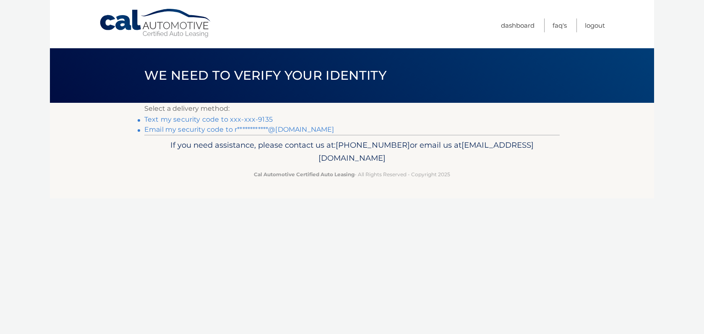
click at [197, 129] on link "**********" at bounding box center [239, 129] width 190 height 8
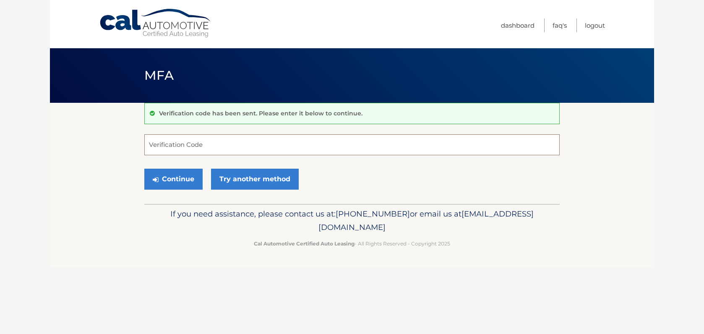
click at [282, 144] on input "Verification Code" at bounding box center [351, 144] width 415 height 21
type input "989527"
click at [182, 179] on button "Continue" at bounding box center [173, 179] width 58 height 21
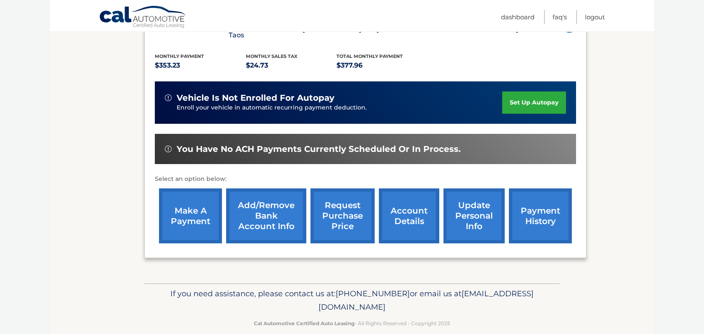
scroll to position [175, 0]
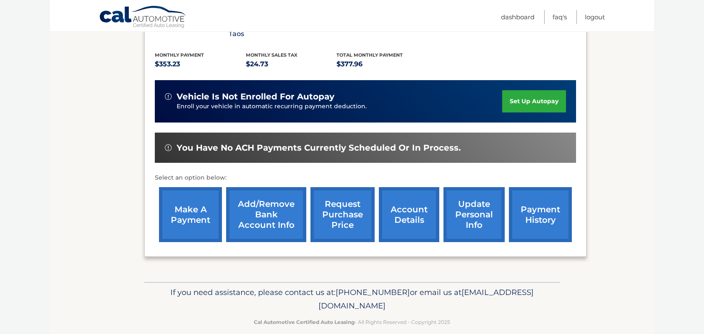
click at [354, 199] on link "request purchase price" at bounding box center [342, 214] width 64 height 55
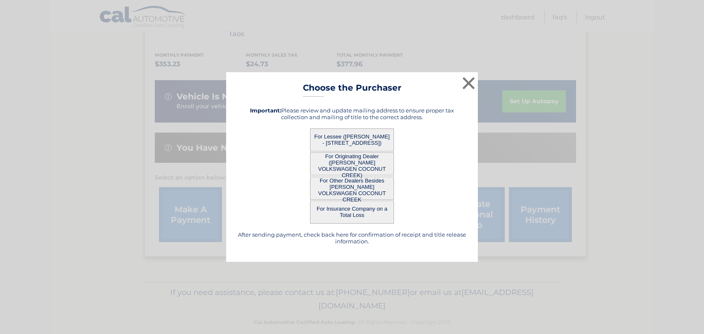
click at [351, 187] on button "For Other Dealers Besides [PERSON_NAME] VOLKSWAGEN COCONUT CREEK" at bounding box center [352, 188] width 84 height 23
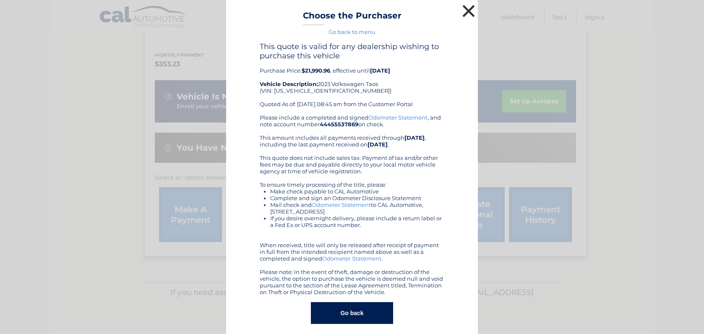
click at [467, 9] on button "×" at bounding box center [468, 11] width 17 height 17
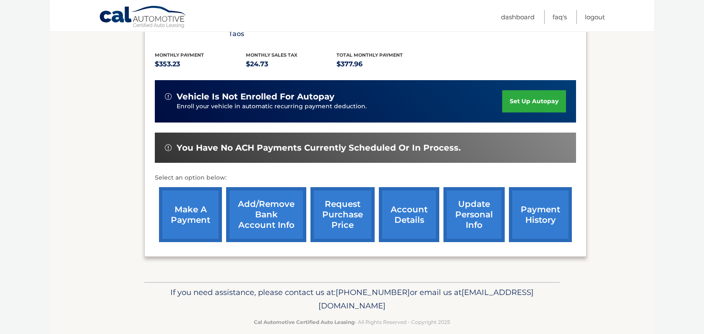
click at [352, 194] on link "request purchase price" at bounding box center [342, 214] width 64 height 55
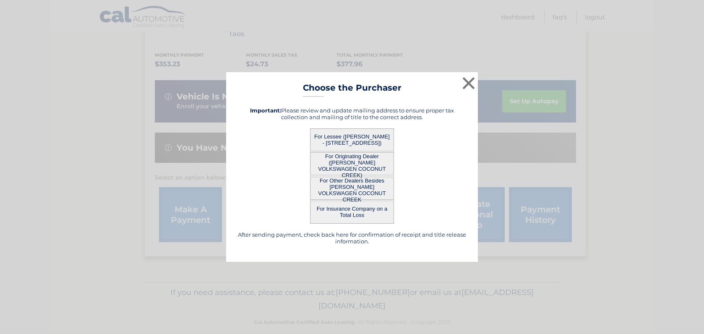
click at [352, 133] on button "For Lessee ([PERSON_NAME] - [STREET_ADDRESS])" at bounding box center [352, 139] width 84 height 23
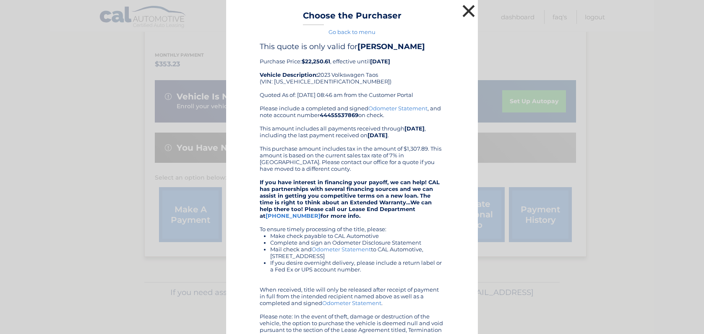
click at [466, 12] on button "×" at bounding box center [468, 11] width 17 height 17
